Goal: Information Seeking & Learning: Compare options

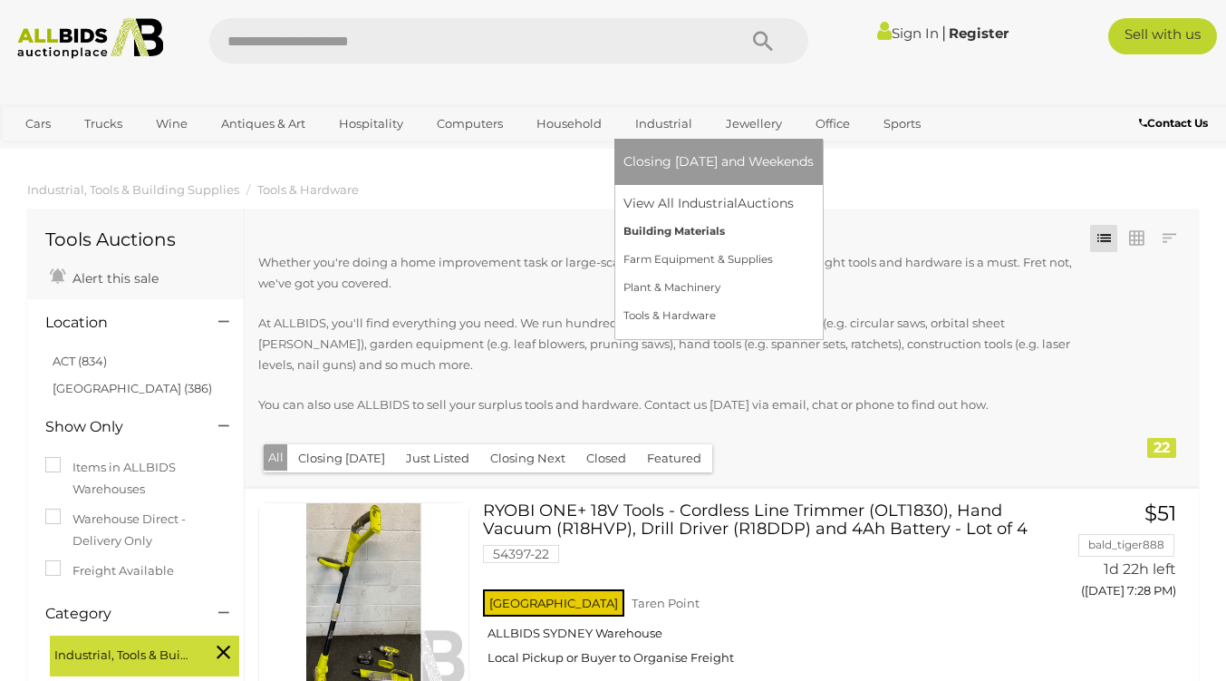
click at [671, 232] on link "Building Materials" at bounding box center [719, 232] width 190 height 28
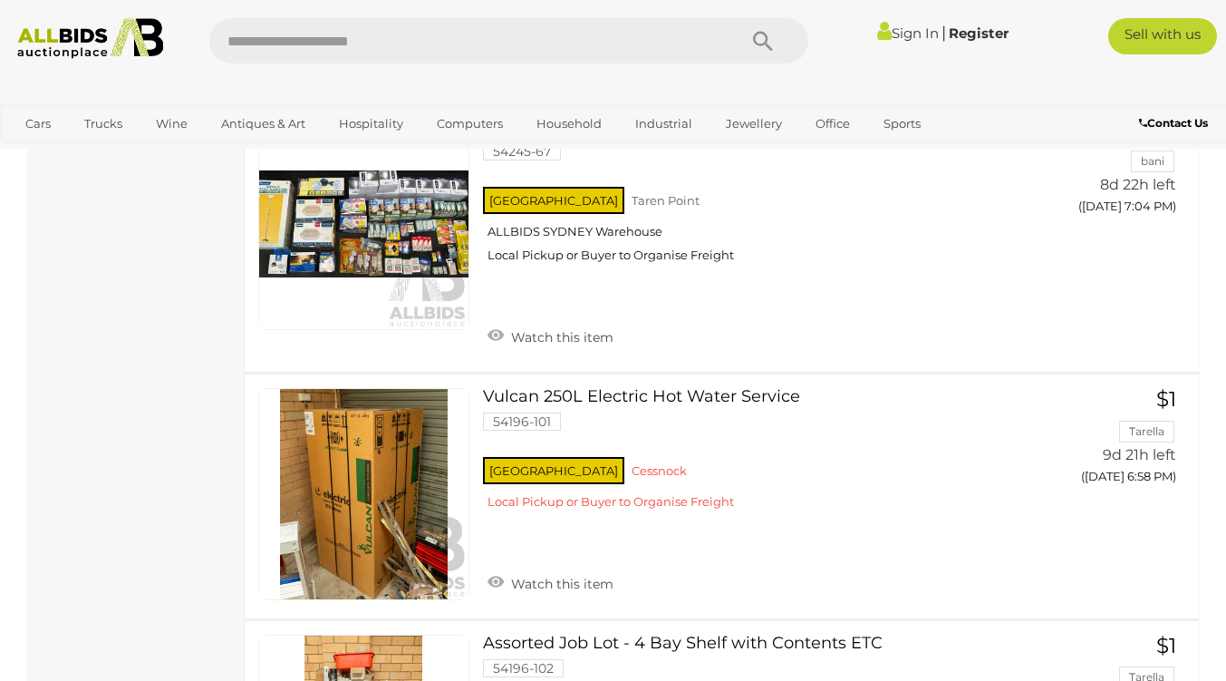
scroll to position [11, 0]
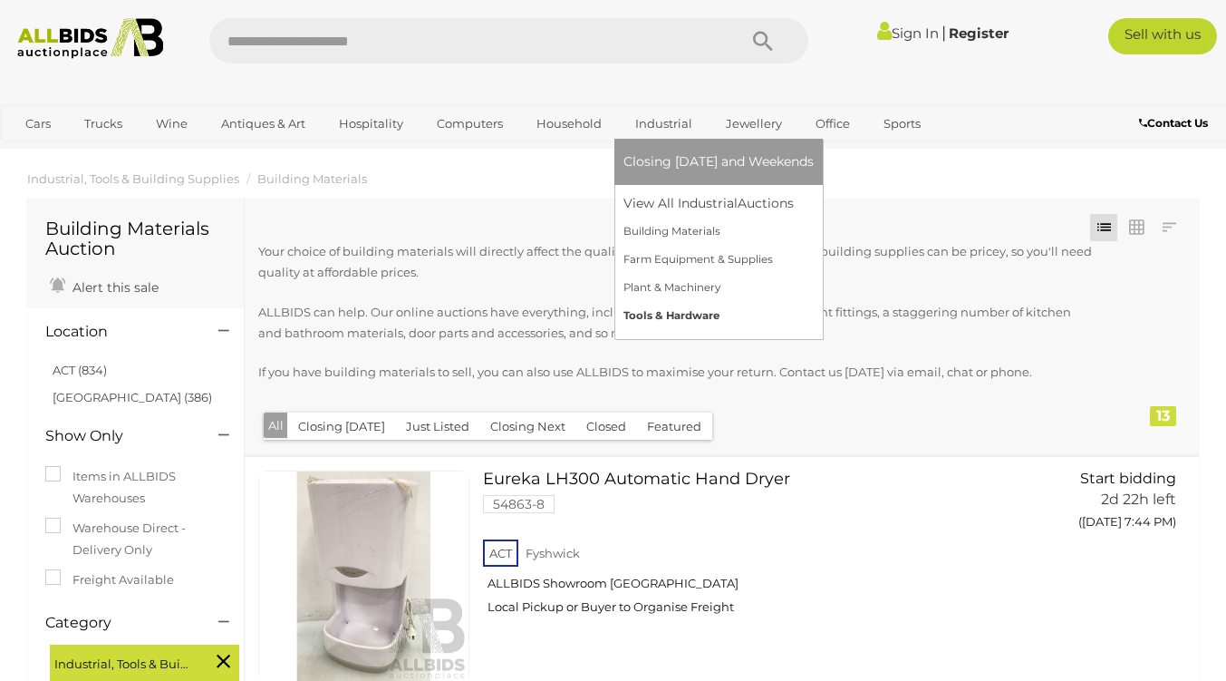
click at [673, 308] on link "Tools & Hardware" at bounding box center [719, 316] width 190 height 28
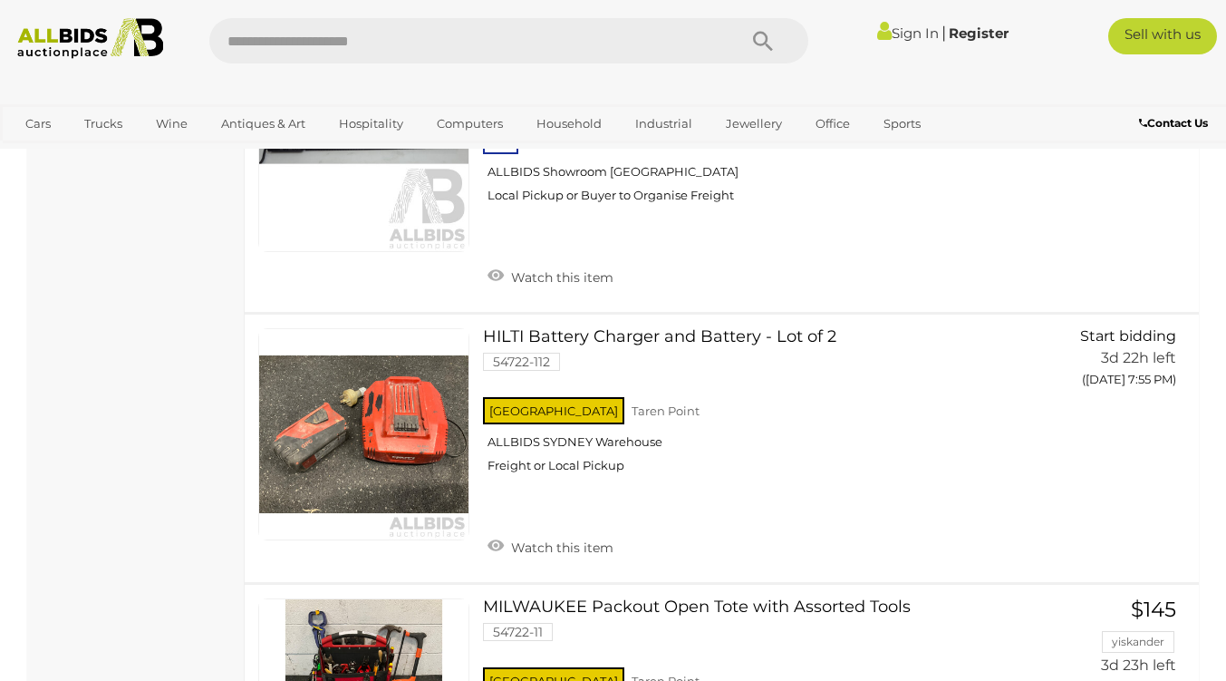
scroll to position [3773, 0]
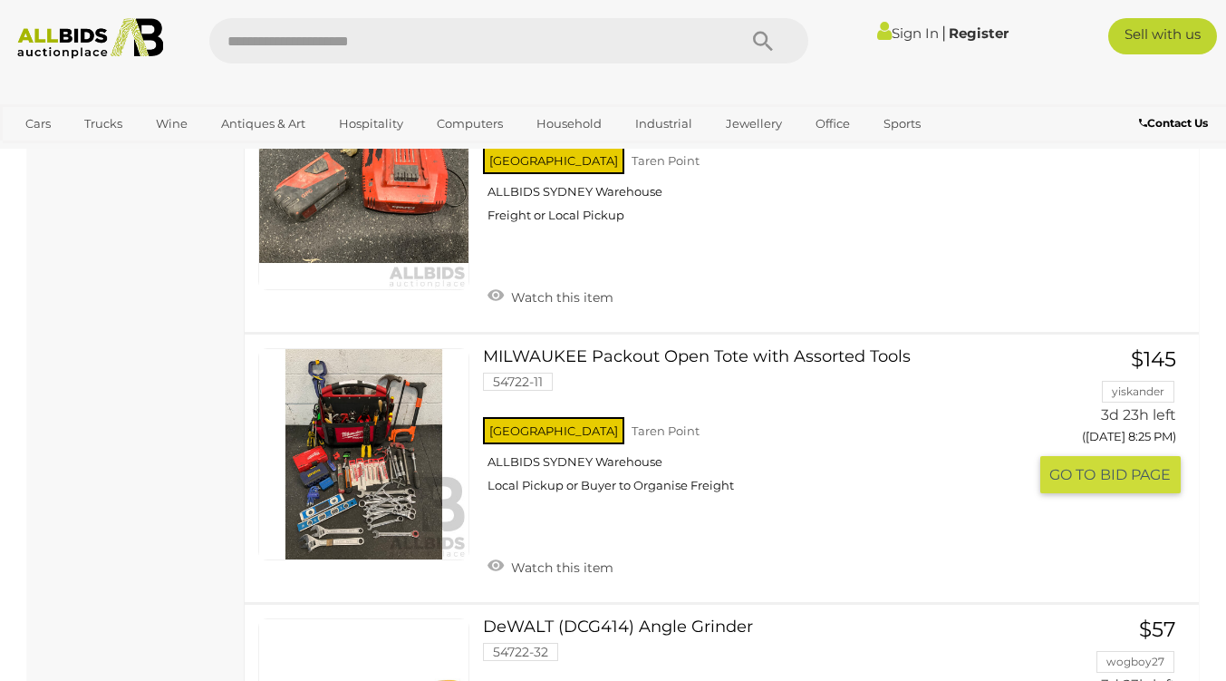
click at [361, 411] on link at bounding box center [363, 453] width 211 height 211
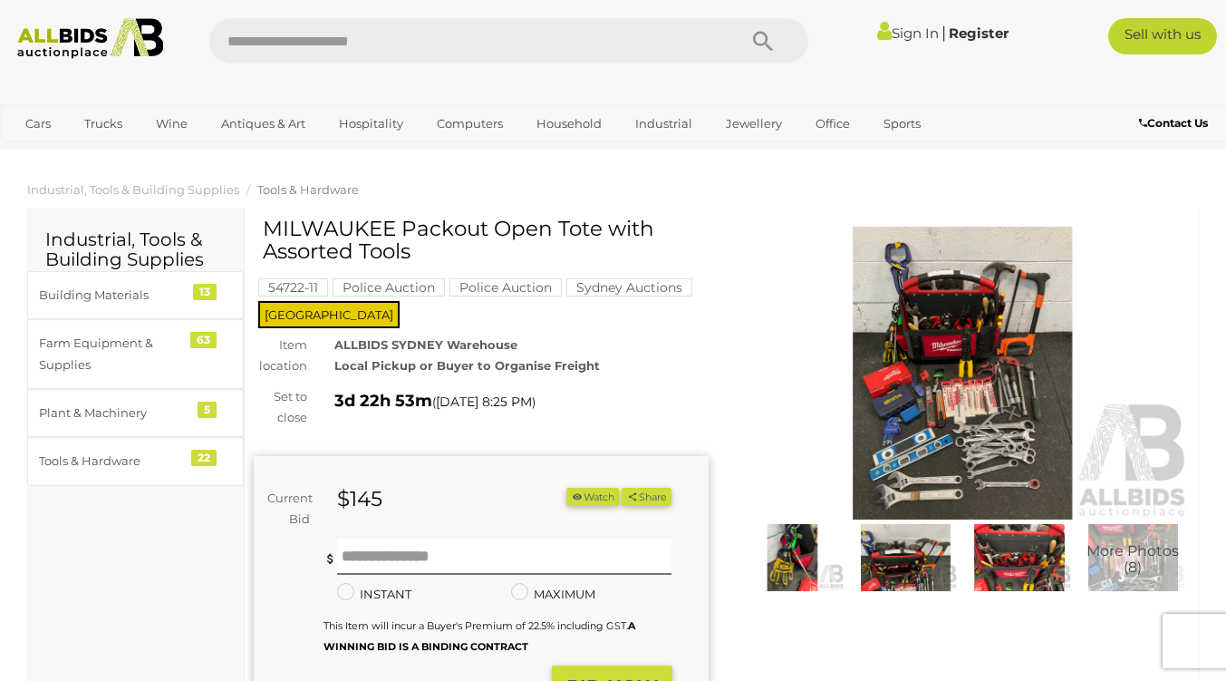
click at [998, 338] on img at bounding box center [963, 373] width 455 height 293
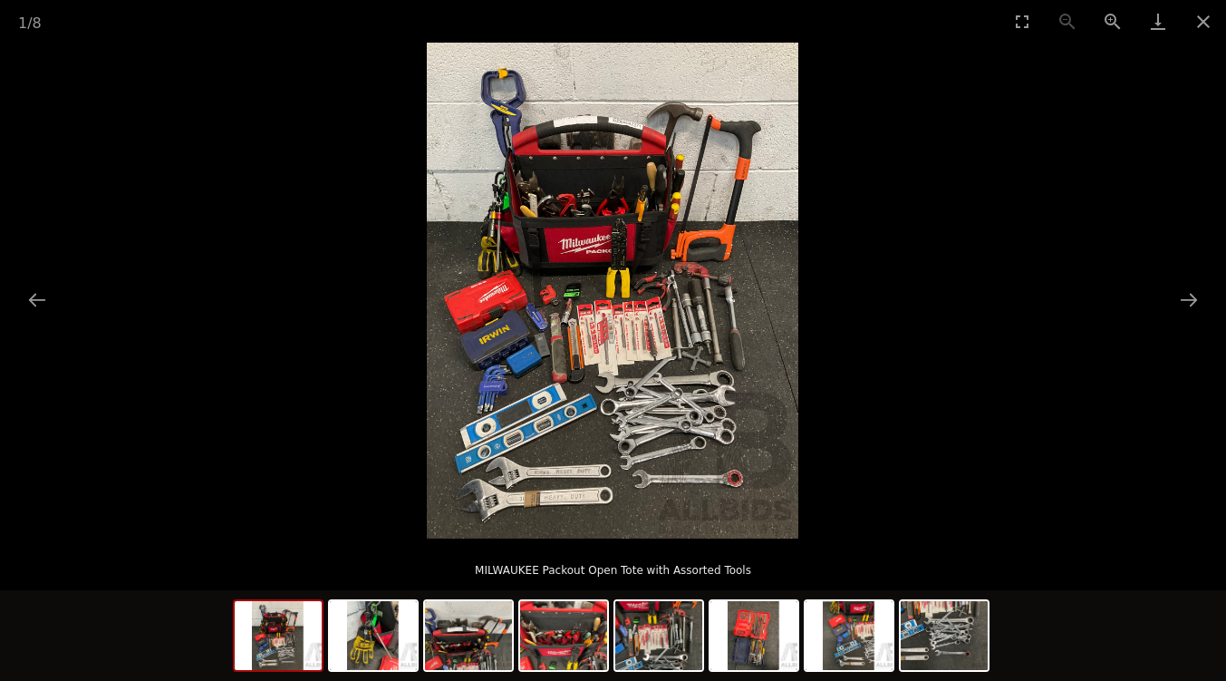
click at [711, 284] on img at bounding box center [613, 291] width 372 height 496
click at [1109, 17] on button "Zoom in" at bounding box center [1112, 21] width 45 height 43
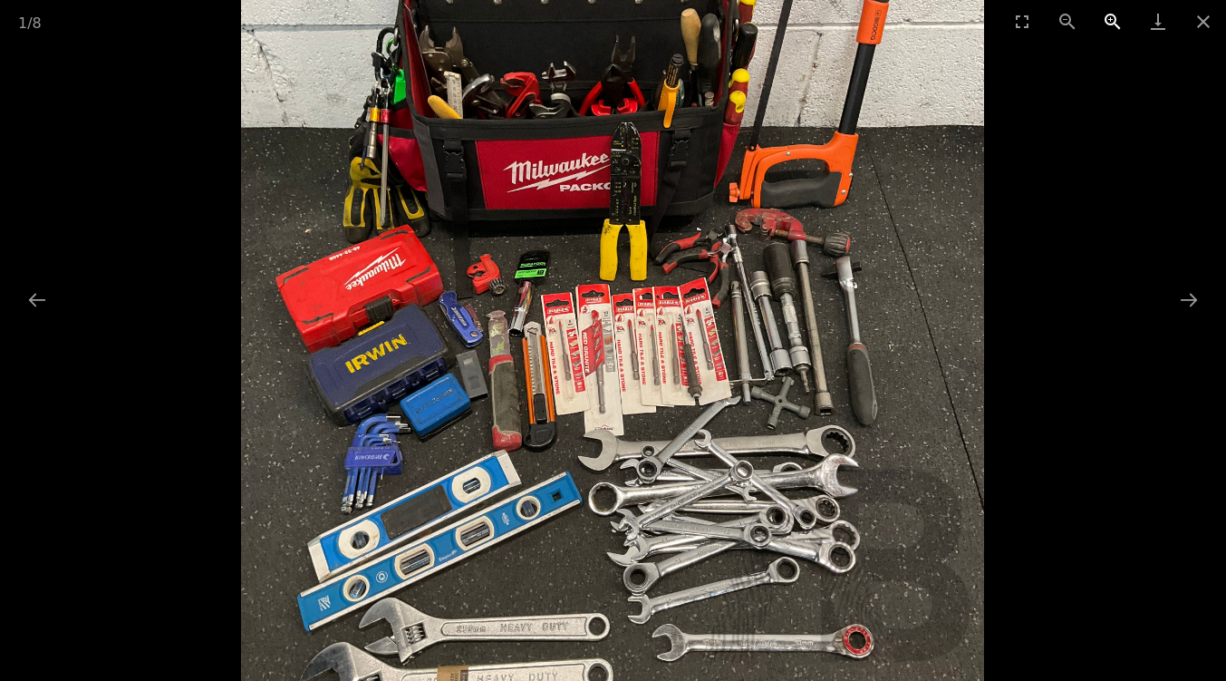
click at [1109, 17] on button "Zoom in" at bounding box center [1112, 21] width 45 height 43
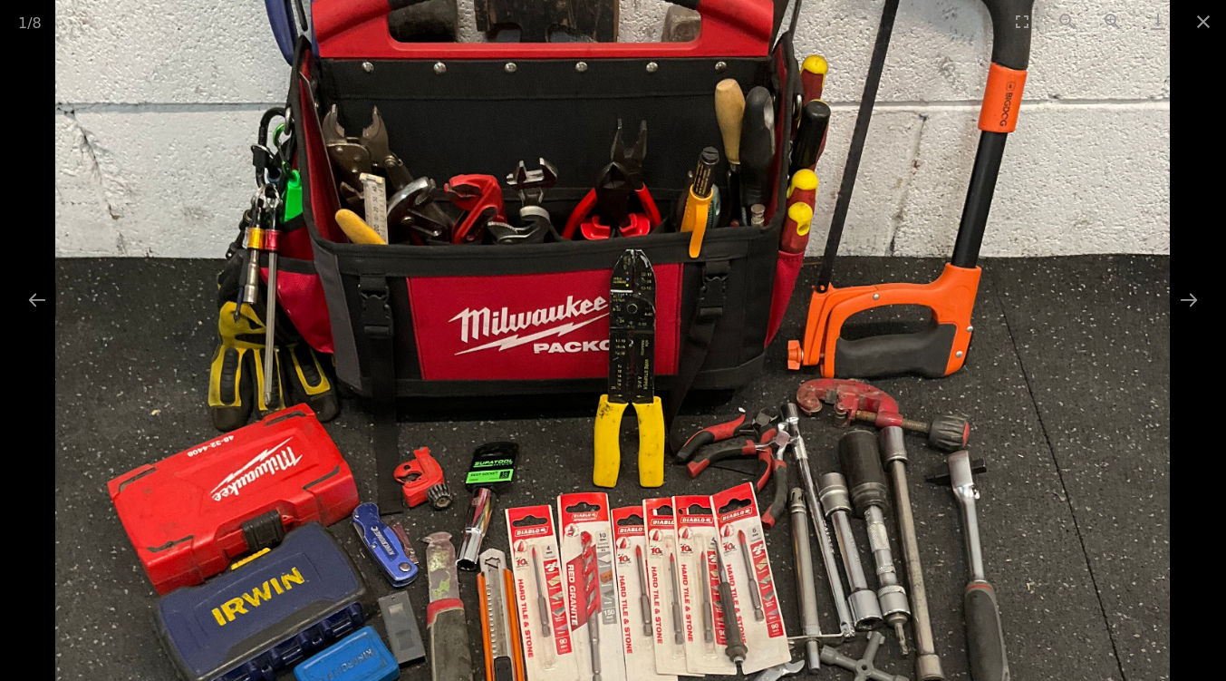
drag, startPoint x: 794, startPoint y: 223, endPoint x: 776, endPoint y: 447, distance: 224.6
click at [776, 447] on img at bounding box center [613, 464] width 1116 height 1487
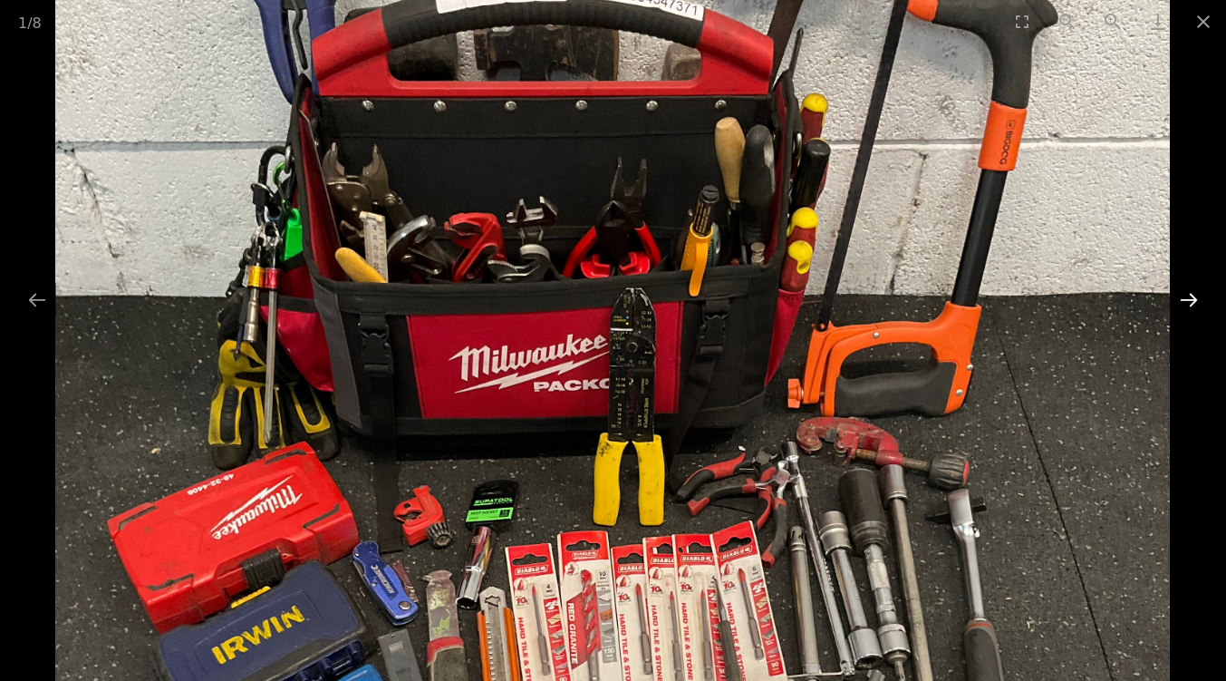
click at [1191, 303] on button "Next slide" at bounding box center [1189, 299] width 38 height 35
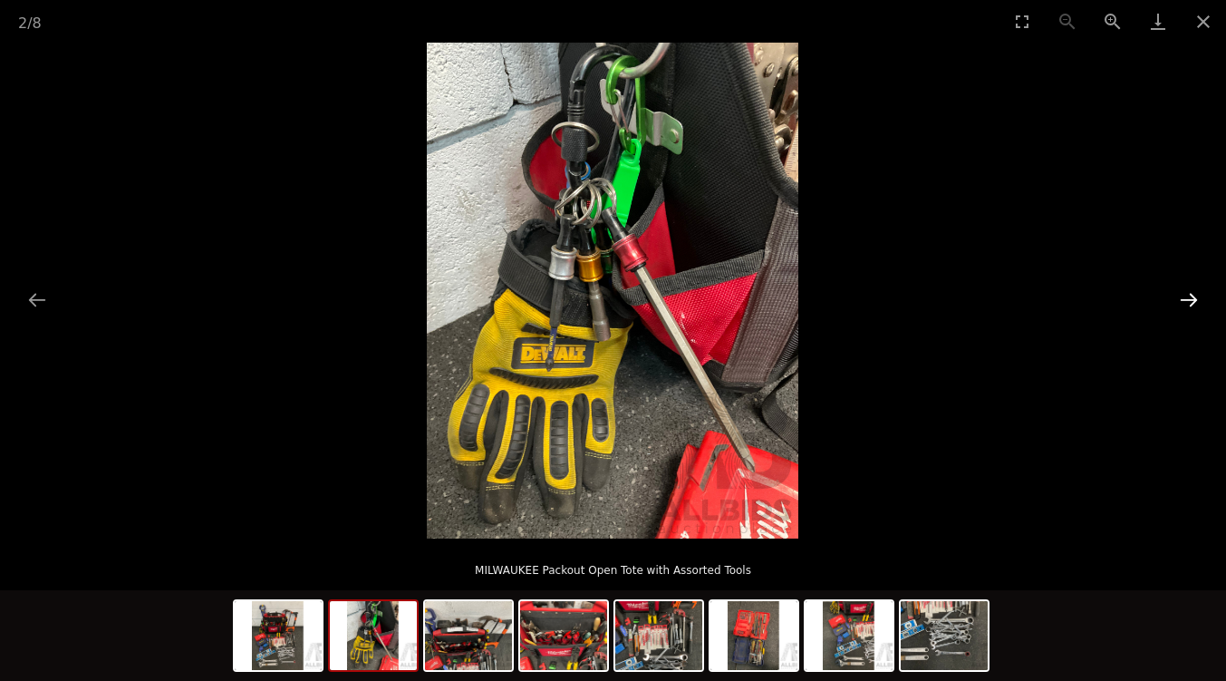
click at [1191, 303] on button "Next slide" at bounding box center [1189, 299] width 38 height 35
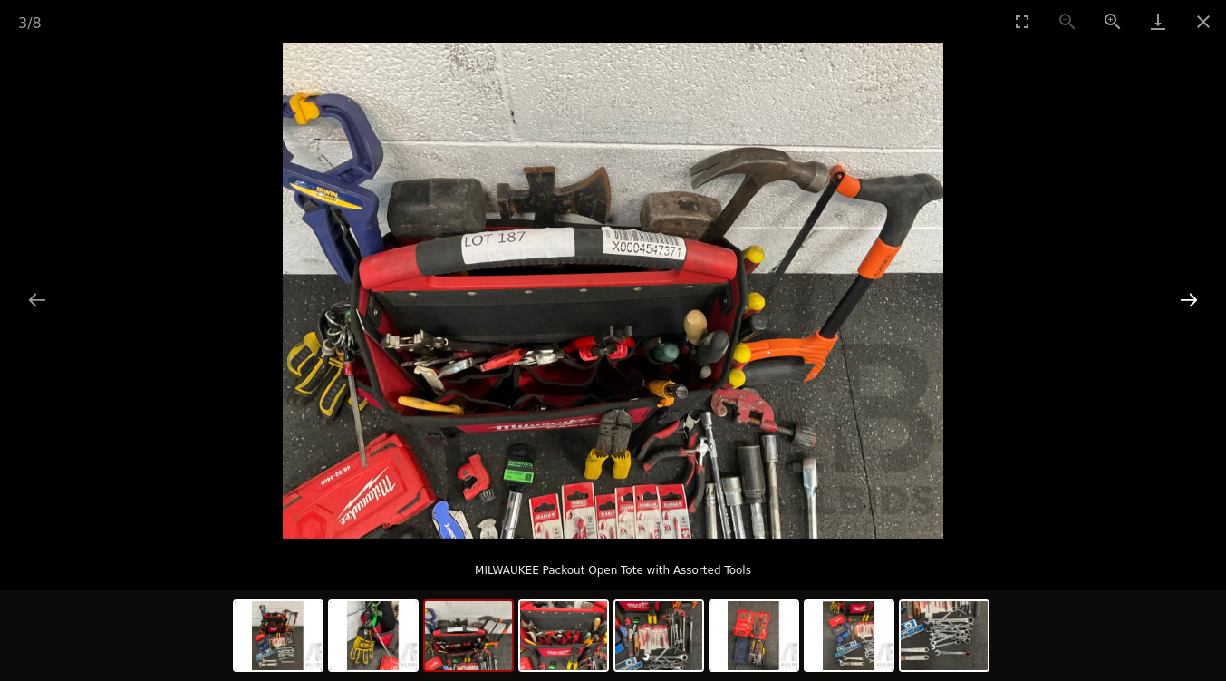
click at [1191, 303] on button "Next slide" at bounding box center [1189, 299] width 38 height 35
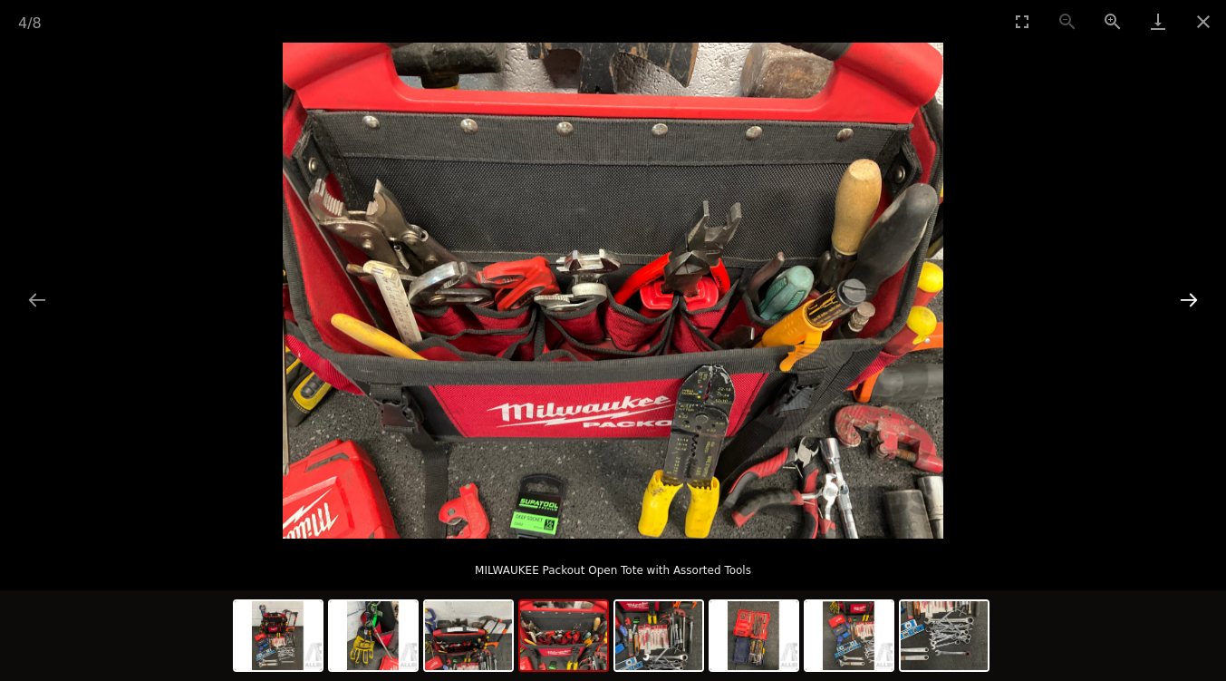
click at [1191, 303] on button "Next slide" at bounding box center [1189, 299] width 38 height 35
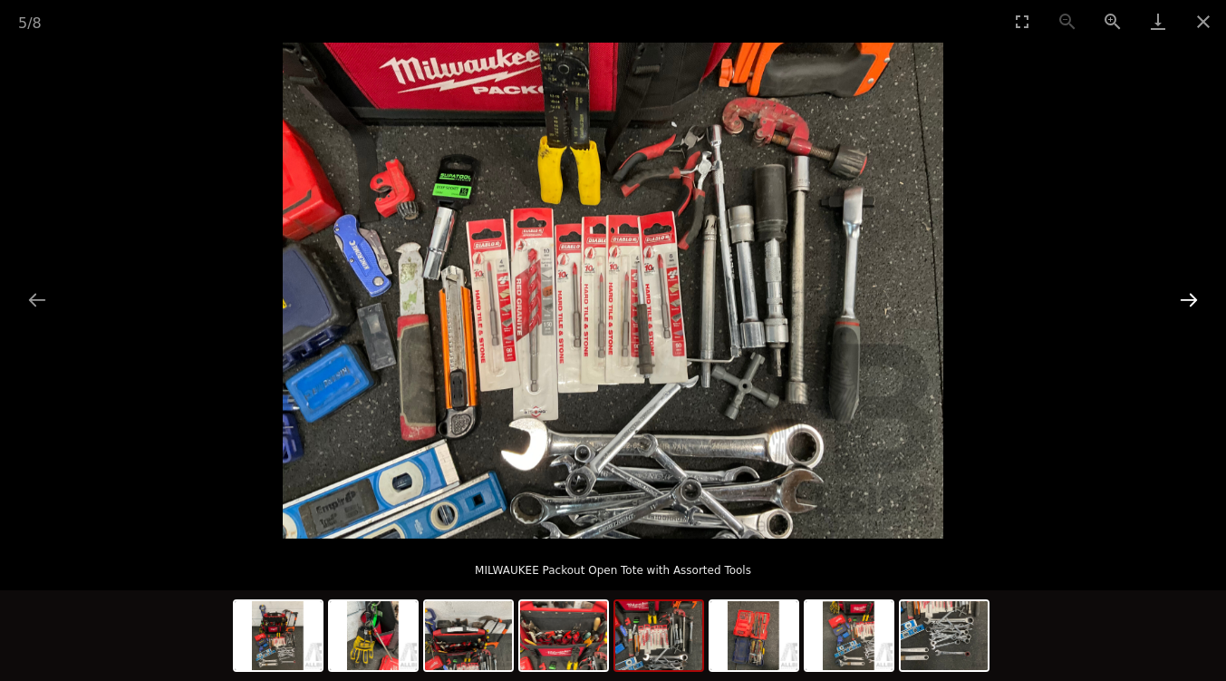
click at [1191, 303] on button "Next slide" at bounding box center [1189, 299] width 38 height 35
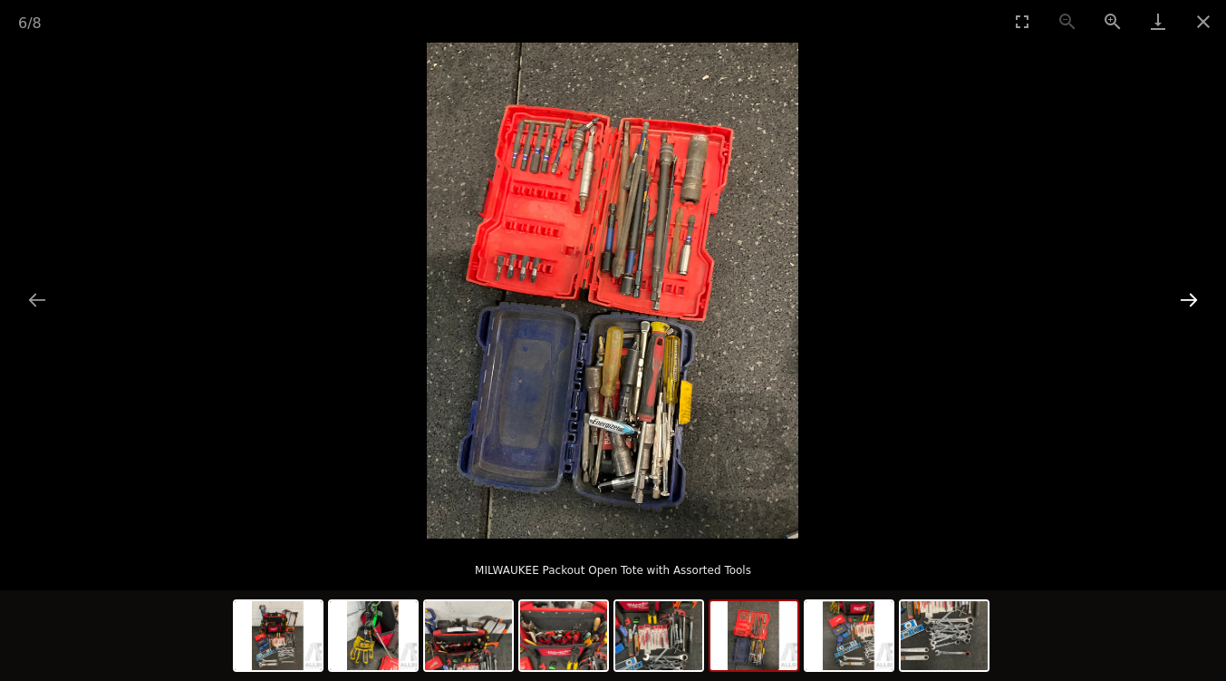
click at [1191, 303] on button "Next slide" at bounding box center [1189, 299] width 38 height 35
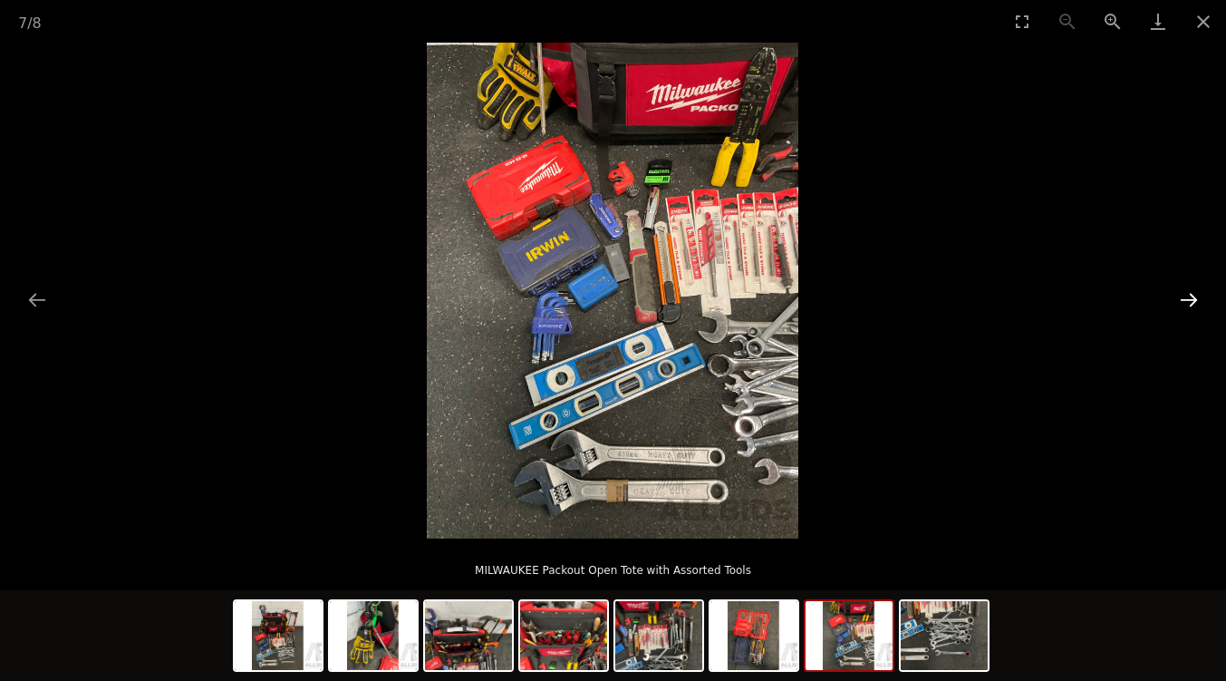
click at [1191, 303] on button "Next slide" at bounding box center [1189, 299] width 38 height 35
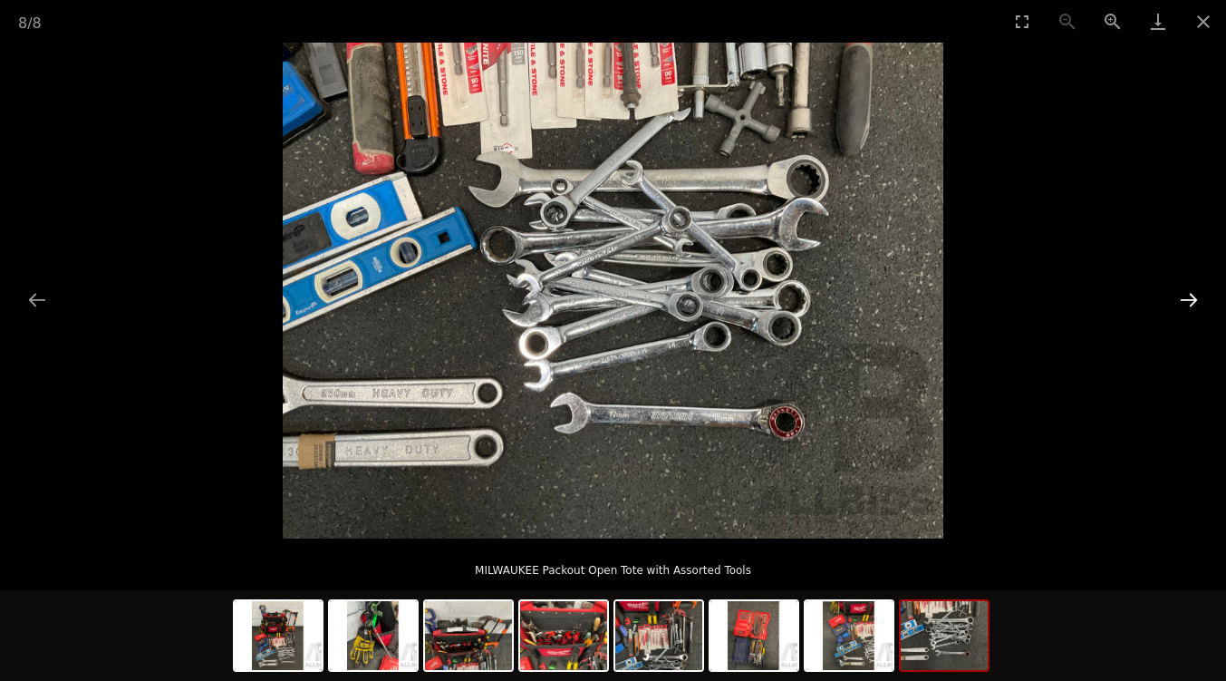
click at [1191, 303] on button "Next slide" at bounding box center [1189, 299] width 38 height 35
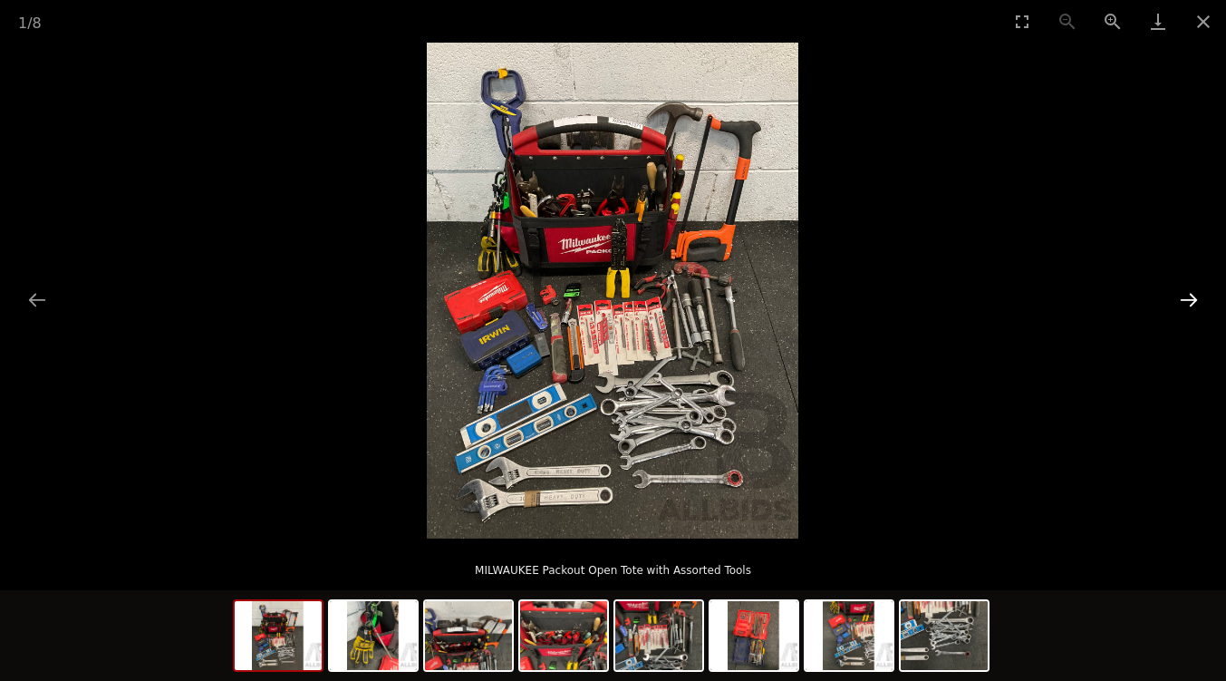
click at [1191, 303] on button "Next slide" at bounding box center [1189, 299] width 38 height 35
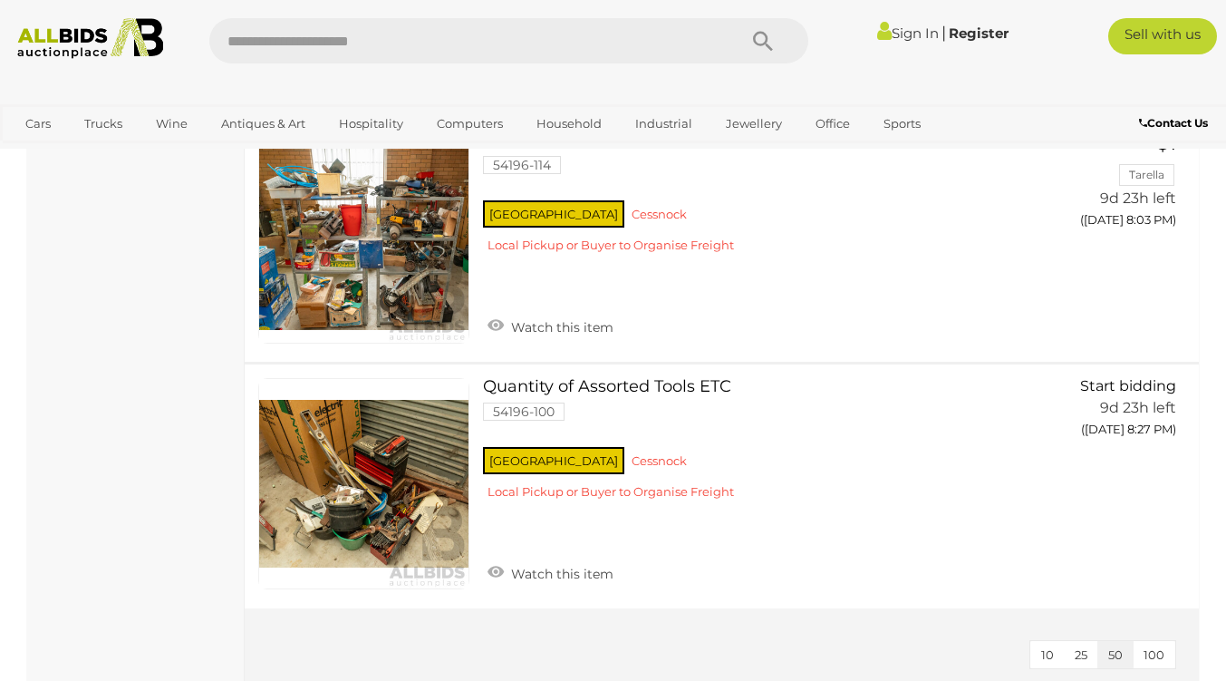
scroll to position [5918, 0]
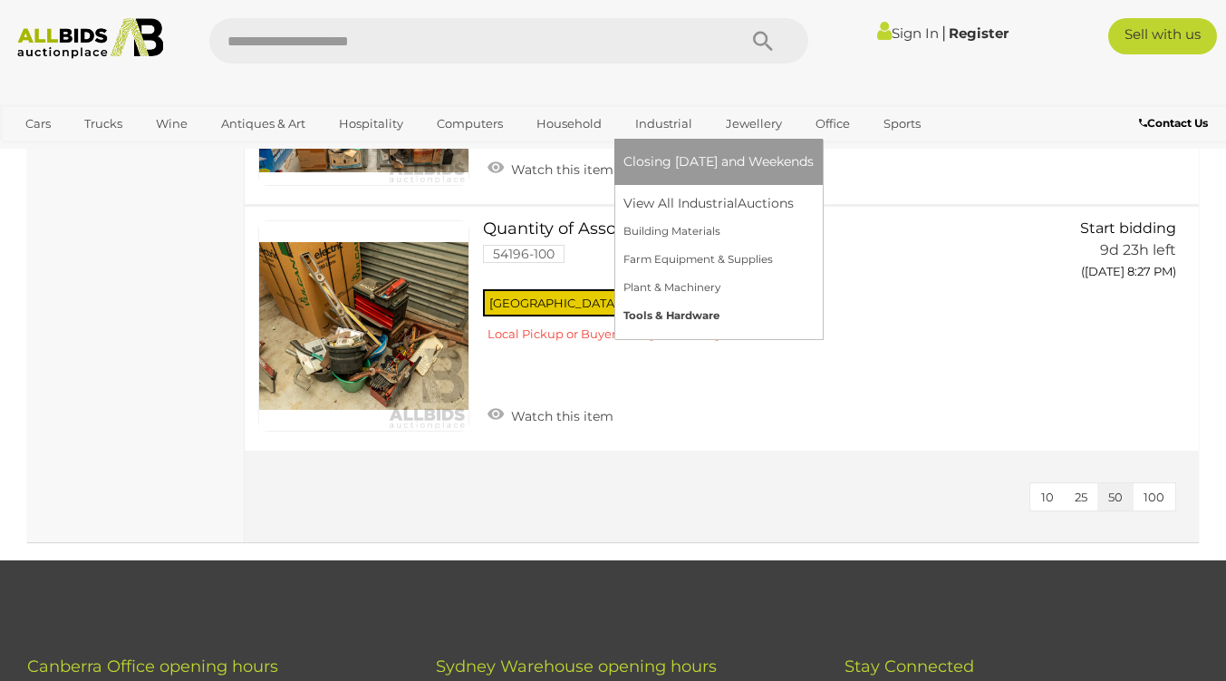
click at [647, 319] on link "Tools & Hardware" at bounding box center [719, 316] width 190 height 28
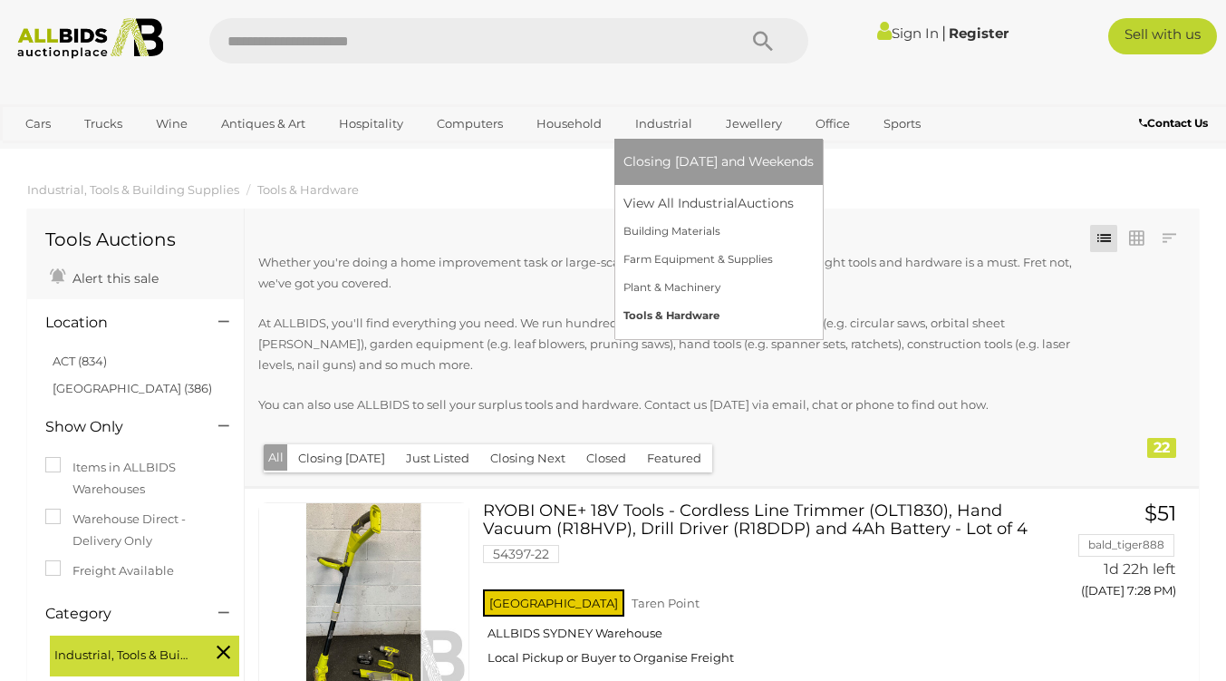
click at [647, 319] on link "Tools & Hardware" at bounding box center [719, 316] width 190 height 28
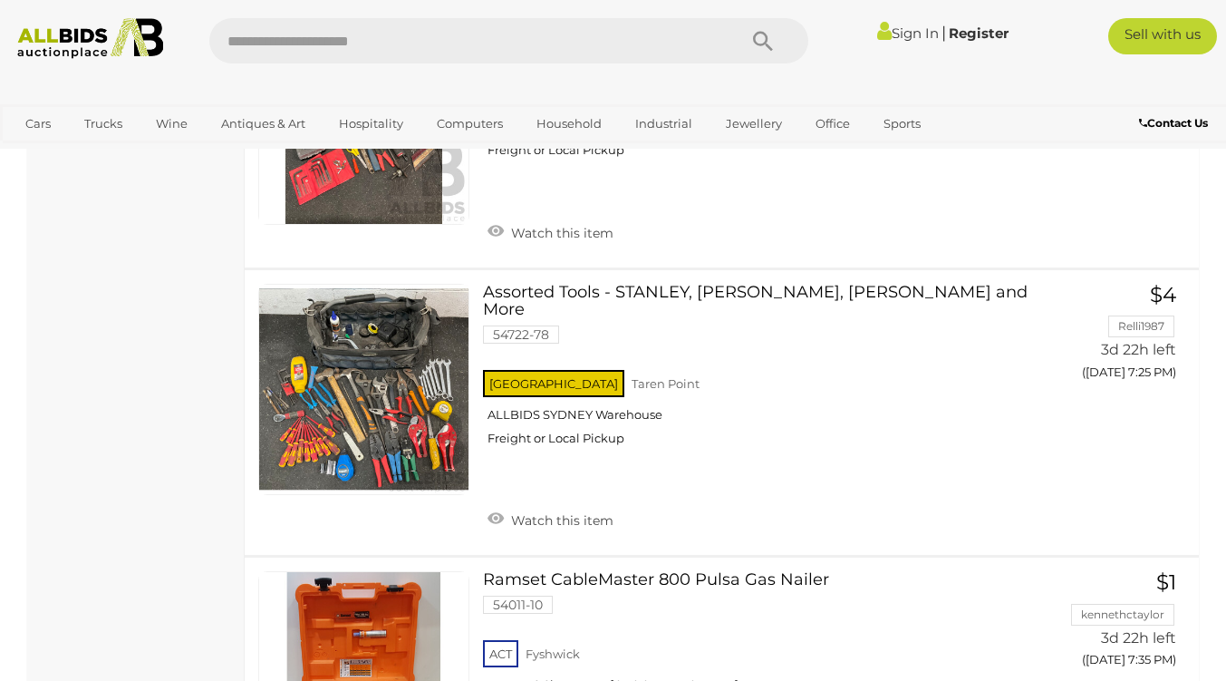
scroll to position [1355, 0]
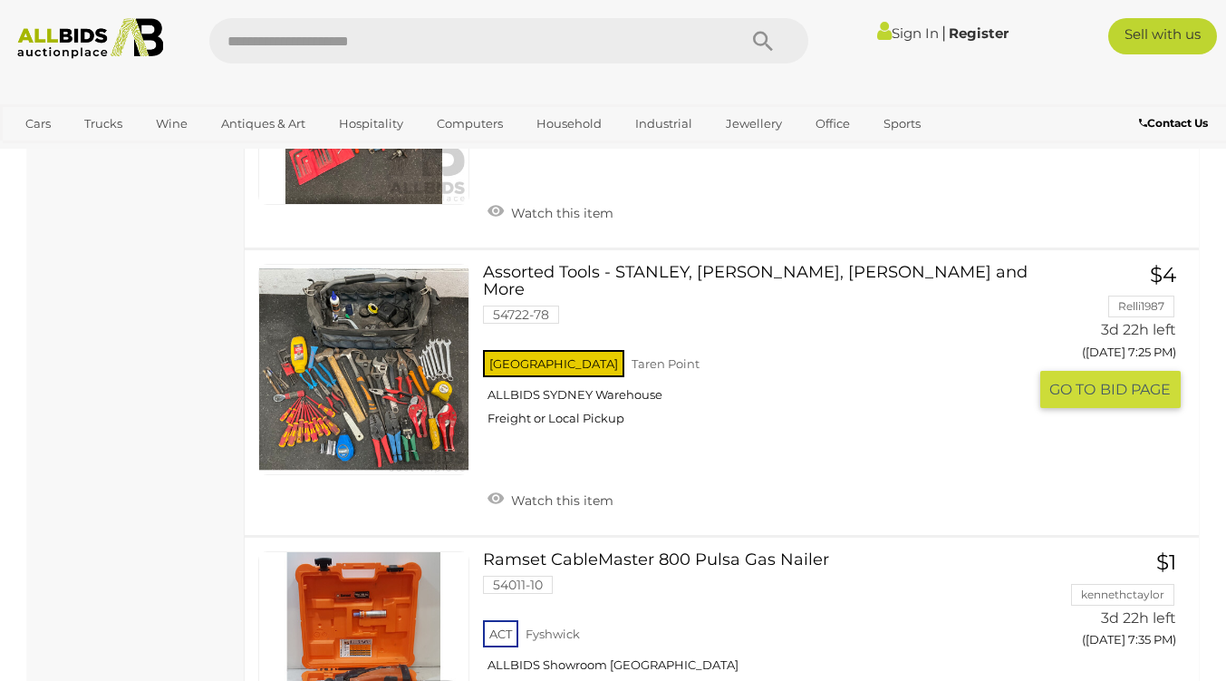
click at [586, 264] on h3 "Assorted Tools - STANLEY, [PERSON_NAME], [PERSON_NAME] and More" at bounding box center [761, 284] width 557 height 41
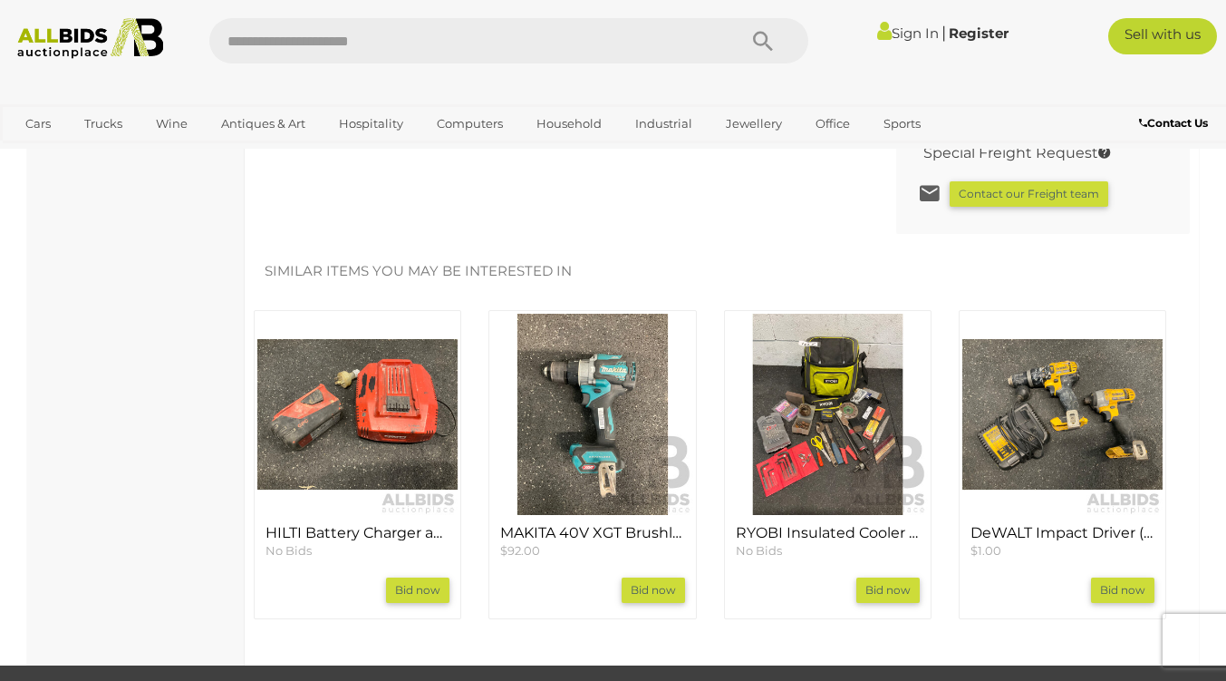
scroll to position [1650, 0]
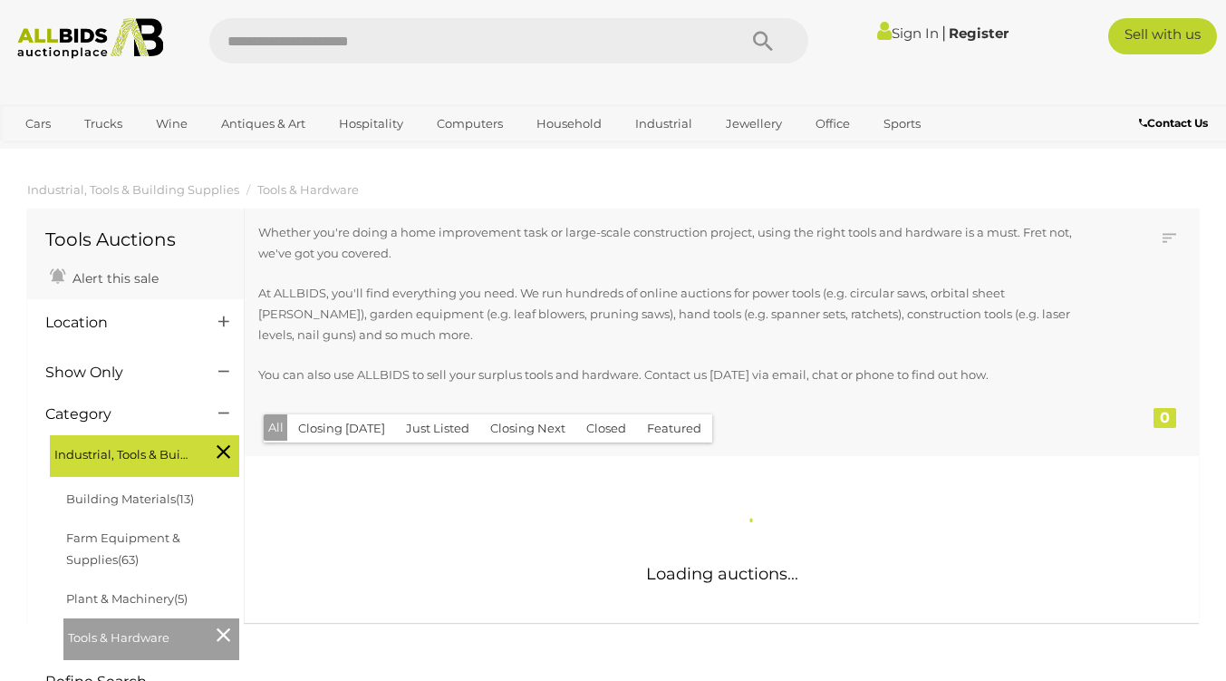
scroll to position [1256, 0]
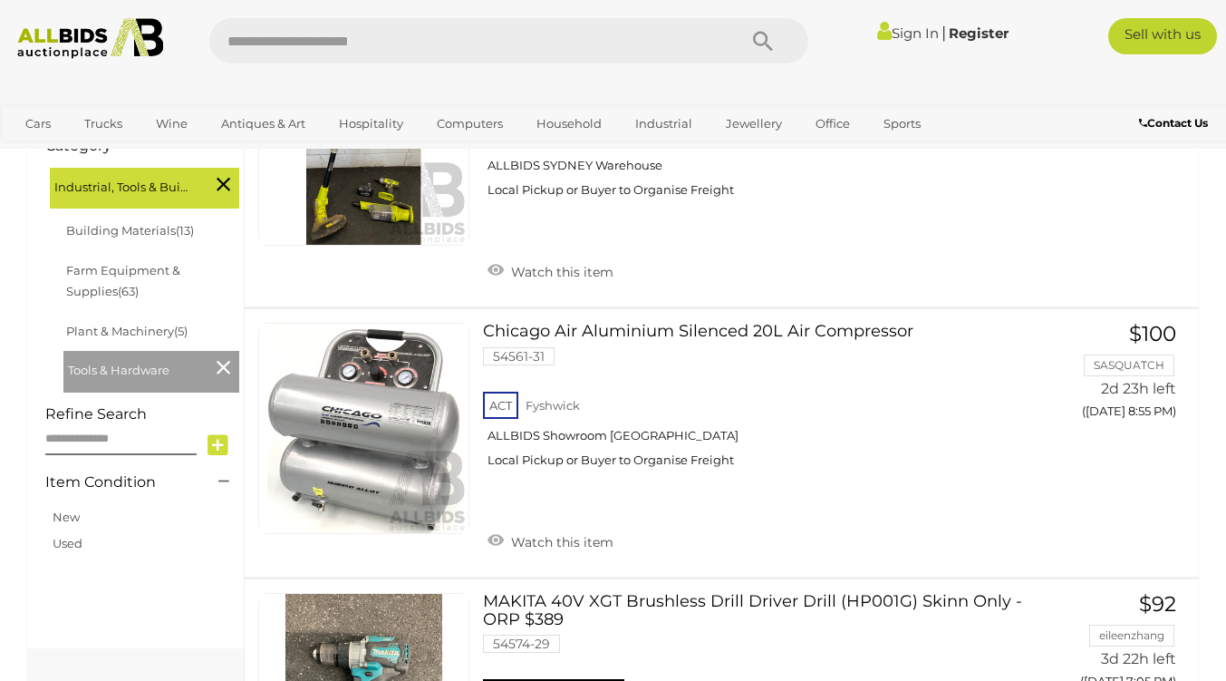
scroll to position [156, 0]
